Goal: Task Accomplishment & Management: Manage account settings

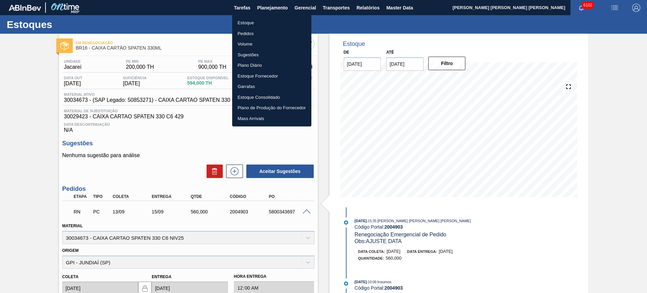
scroll to position [151, 0]
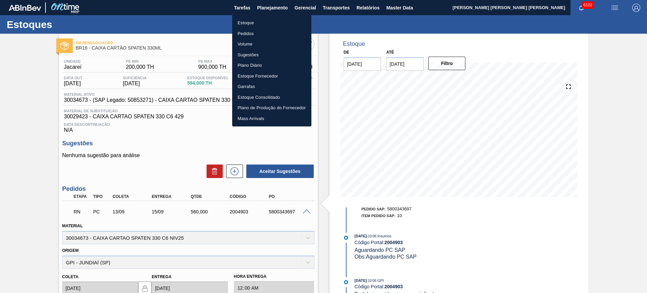
click at [269, 22] on li "Estoque" at bounding box center [271, 23] width 79 height 11
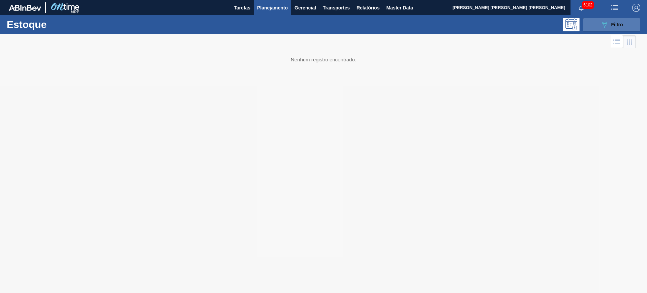
click at [608, 22] on icon "089F7B8B-B2A5-4AFE-B5C0-19BA573D28AC" at bounding box center [604, 25] width 8 height 8
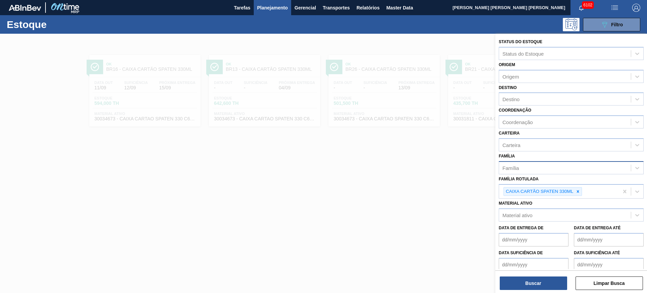
drag, startPoint x: 579, startPoint y: 193, endPoint x: 566, endPoint y: 168, distance: 28.6
click at [580, 193] on icon at bounding box center [578, 191] width 5 height 5
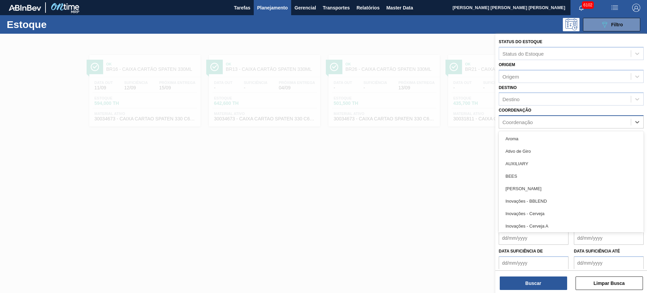
click at [537, 120] on div "Coordenação" at bounding box center [565, 122] width 132 height 10
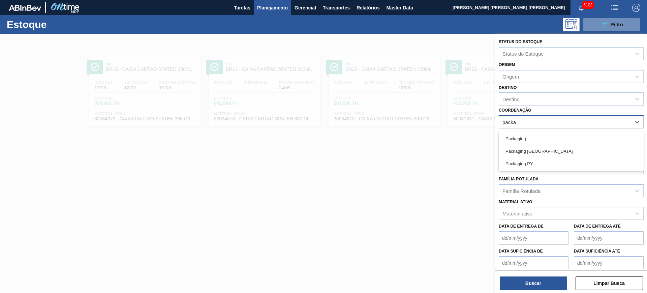
type input "packag"
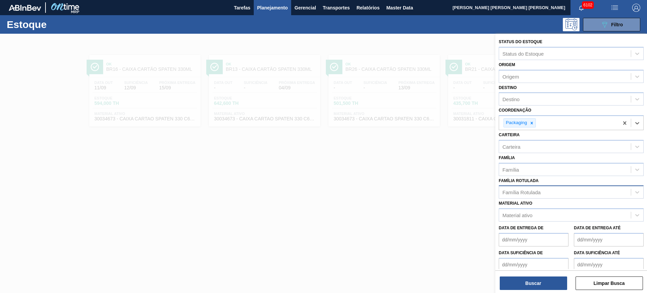
click at [542, 195] on div "Família Rotulada" at bounding box center [565, 192] width 132 height 10
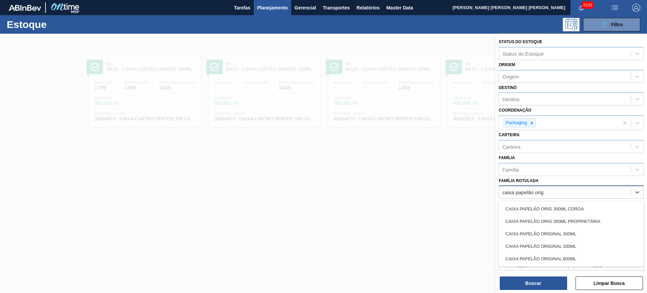
type Rotulada "caixa papelão origi"
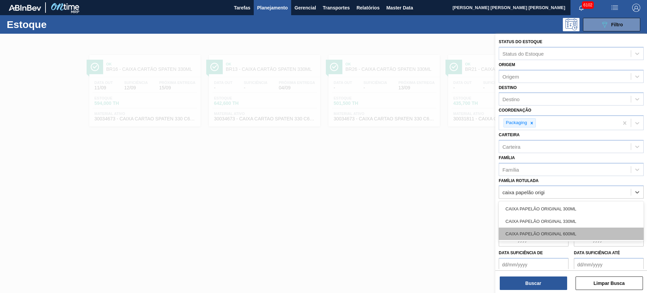
click at [555, 230] on div "CAIXA PAPELÃO ORIGINAL 600ML" at bounding box center [571, 233] width 145 height 12
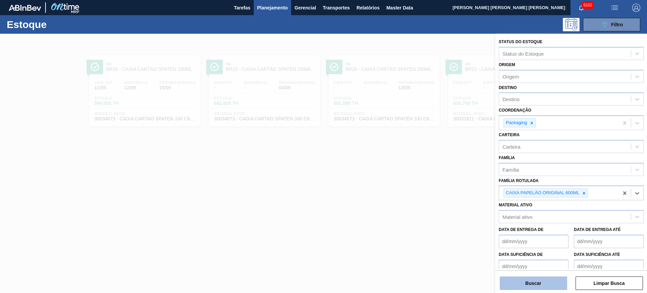
click at [544, 287] on button "Buscar" at bounding box center [533, 282] width 67 height 13
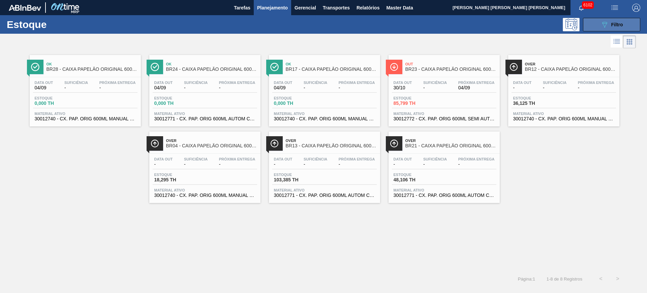
click at [600, 25] on button "089F7B8B-B2A5-4AFE-B5C0-19BA573D28AC Filtro" at bounding box center [611, 24] width 57 height 13
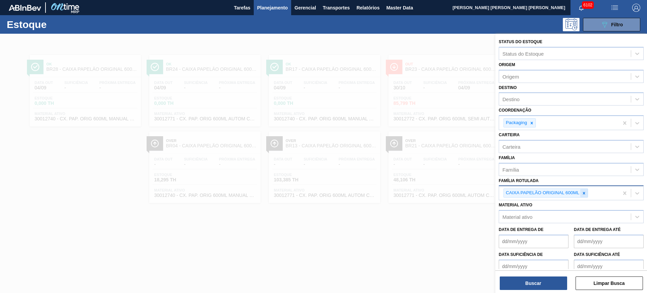
click at [581, 192] on div at bounding box center [583, 193] width 7 height 8
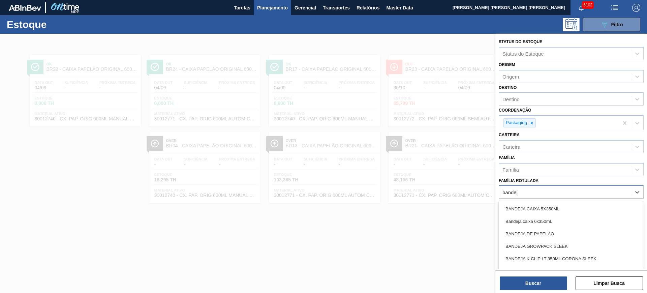
type Rotulada "bandeja"
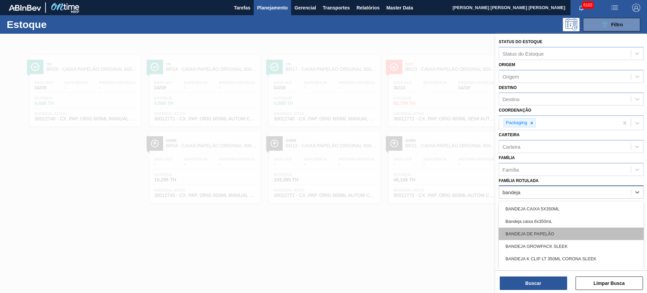
click at [566, 233] on div "BANDEJA DE PAPELÃO" at bounding box center [571, 233] width 145 height 12
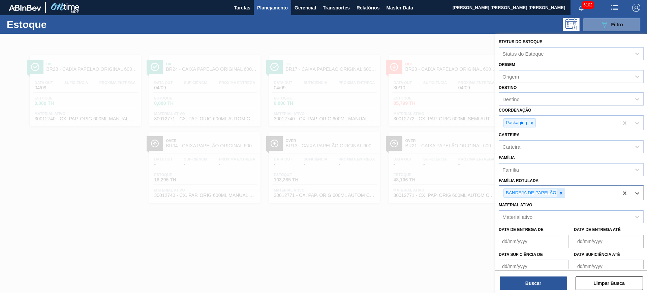
click at [562, 195] on icon at bounding box center [561, 193] width 5 height 5
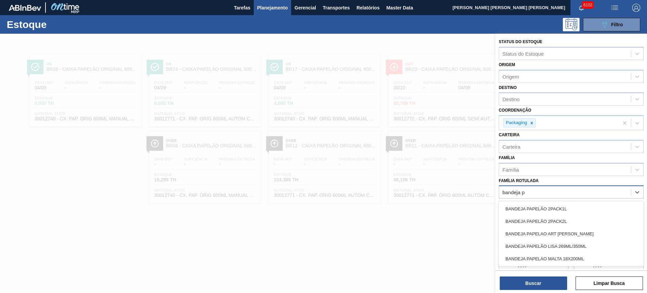
type Rotulada "bandeja pa"
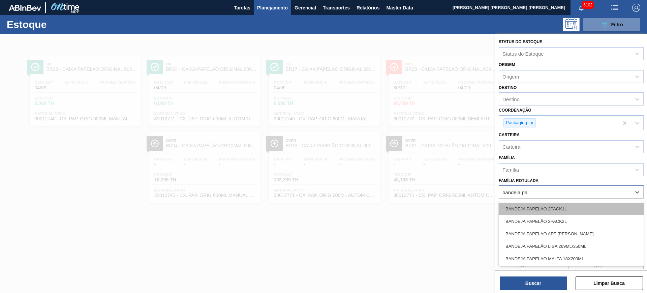
click at [561, 207] on div "BANDEJA PAPELÃO 2PACK1L" at bounding box center [571, 209] width 145 height 12
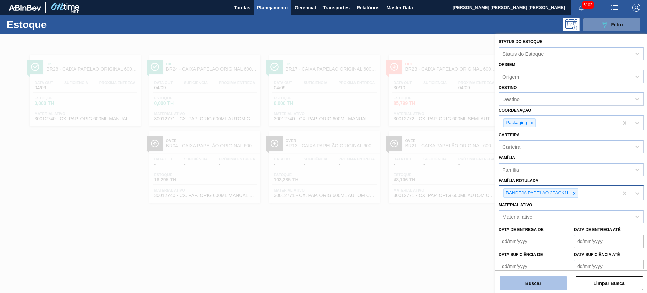
click at [529, 282] on button "Buscar" at bounding box center [533, 282] width 67 height 13
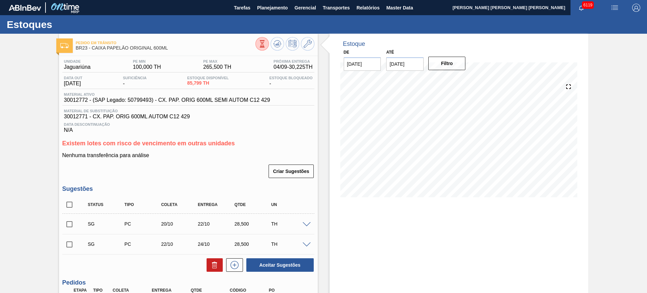
click at [70, 209] on input "checkbox" at bounding box center [69, 204] width 14 height 14
checkbox input "true"
click at [277, 267] on button "Aceitar Sugestões" at bounding box center [279, 264] width 67 height 13
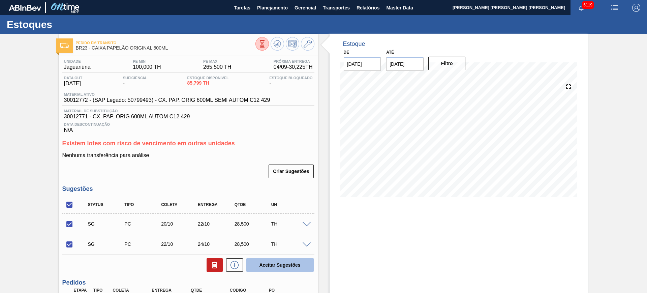
checkbox input "false"
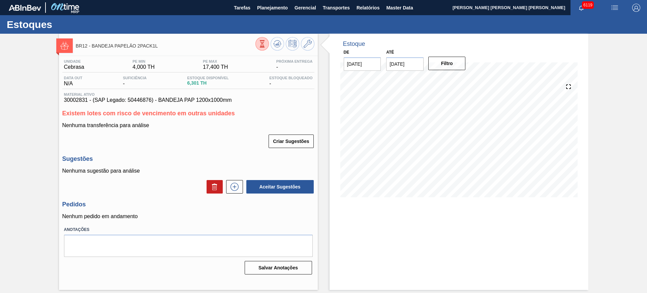
click at [78, 98] on span "30002831 - (SAP Legado: 50446876) - BANDEJA PAP 1200x1000mm" at bounding box center [188, 100] width 249 height 6
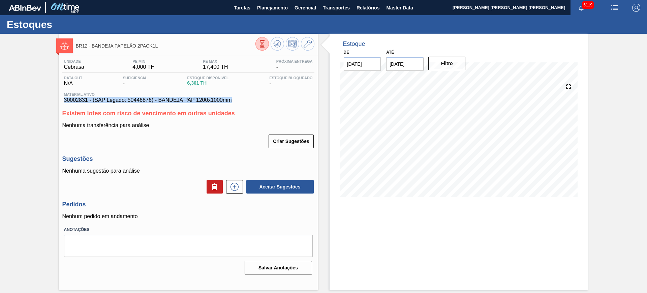
drag, startPoint x: 236, startPoint y: 100, endPoint x: 63, endPoint y: 99, distance: 172.2
click at [63, 99] on div "Material ativo 30002831 - (SAP Legado: 50446876) - BANDEJA PAP 1200x1000mm" at bounding box center [188, 97] width 252 height 11
copy span "30002831 - (SAP Legado: 50446876) - BANDEJA PAP 1200x1000mm"
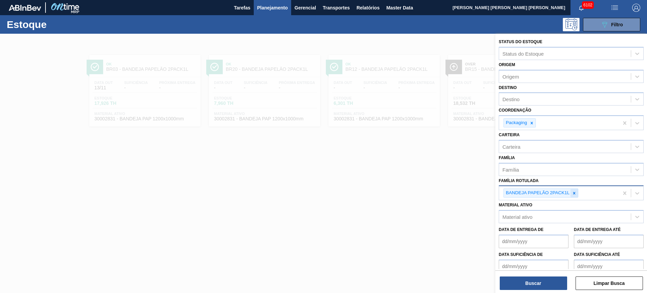
click at [575, 193] on icon at bounding box center [574, 193] width 2 height 2
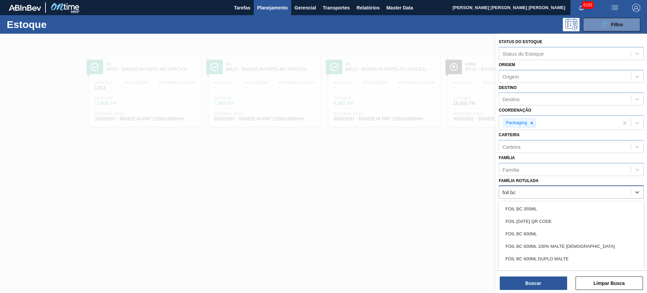
type Rotulada "foil bc 6"
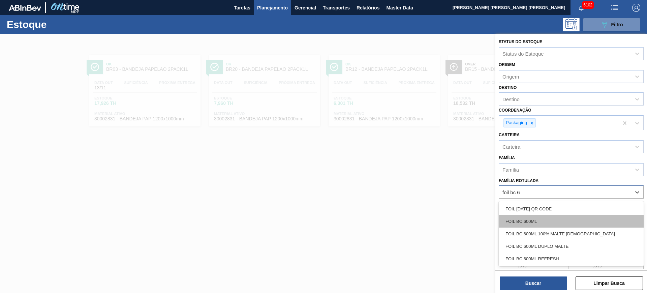
click at [560, 217] on div "FOIL BC 600ML" at bounding box center [571, 221] width 145 height 12
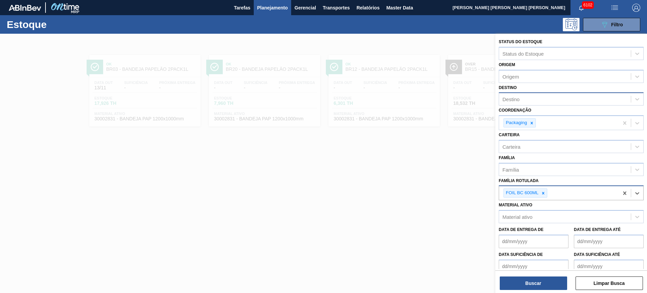
click at [521, 103] on div "Destino" at bounding box center [565, 99] width 132 height 10
type input "cama"
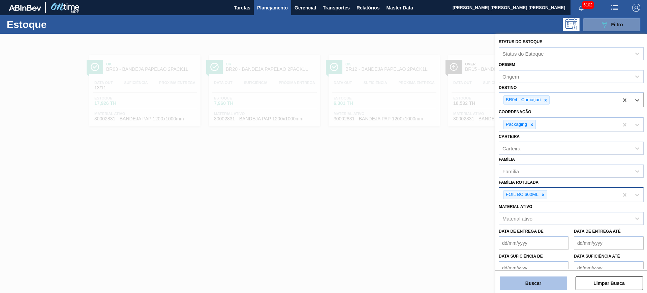
click at [525, 282] on button "Buscar" at bounding box center [533, 282] width 67 height 13
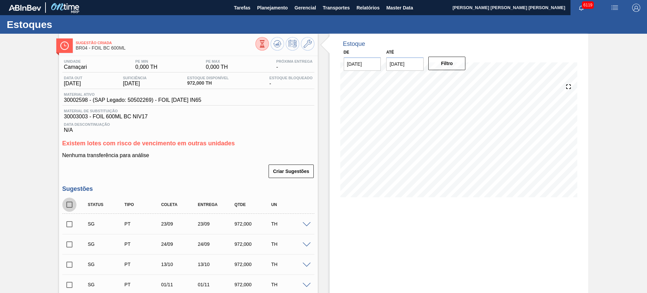
drag, startPoint x: 72, startPoint y: 202, endPoint x: 94, endPoint y: 216, distance: 26.2
click at [74, 203] on input "checkbox" at bounding box center [69, 204] width 14 height 14
checkbox input "true"
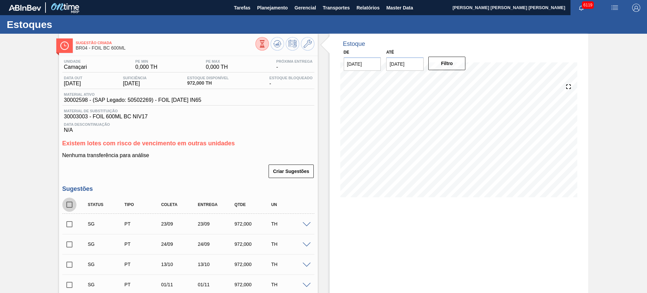
checkbox input "true"
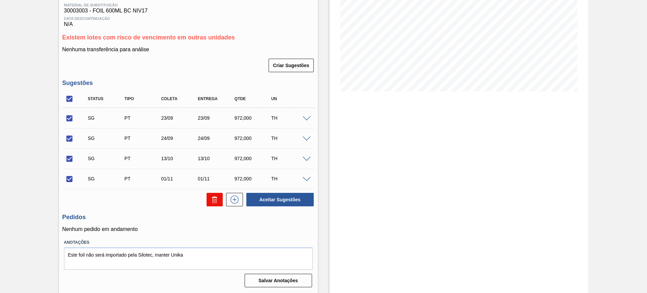
click at [212, 196] on icon at bounding box center [215, 199] width 8 height 8
checkbox input "false"
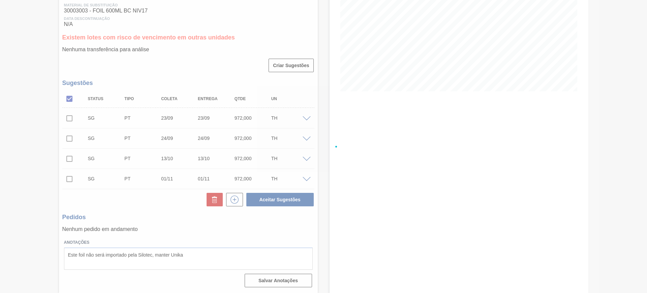
scroll to position [17, 0]
